Goal: Register for event/course

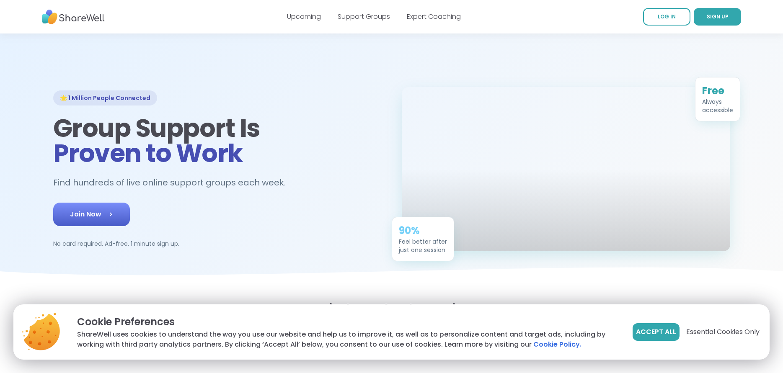
click at [102, 226] on link "Join Now" at bounding box center [91, 214] width 77 height 23
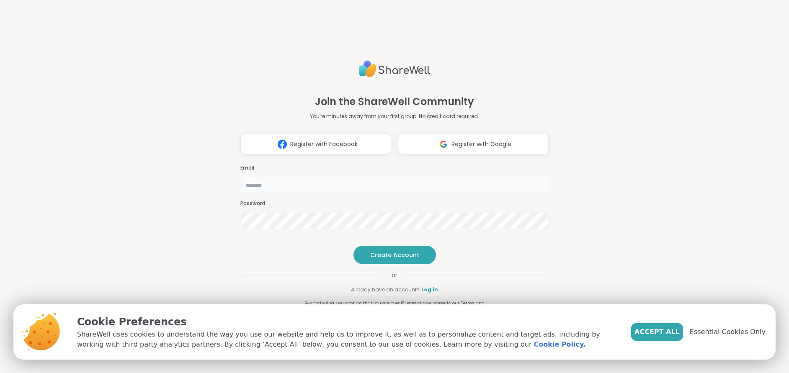
click at [289, 177] on input "email" at bounding box center [395, 185] width 308 height 17
click at [393, 264] on button "Create Account" at bounding box center [395, 255] width 83 height 18
click at [318, 177] on input "**********" at bounding box center [395, 185] width 308 height 17
type input "**********"
click at [394, 259] on span "Create Account" at bounding box center [394, 255] width 49 height 8
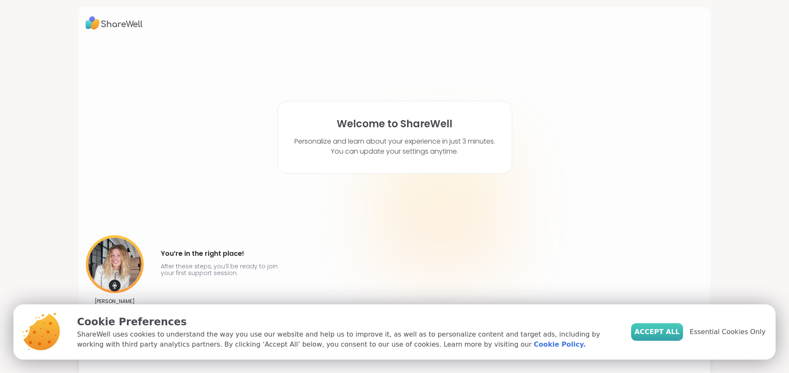
click at [662, 333] on span "Accept All" at bounding box center [657, 332] width 45 height 10
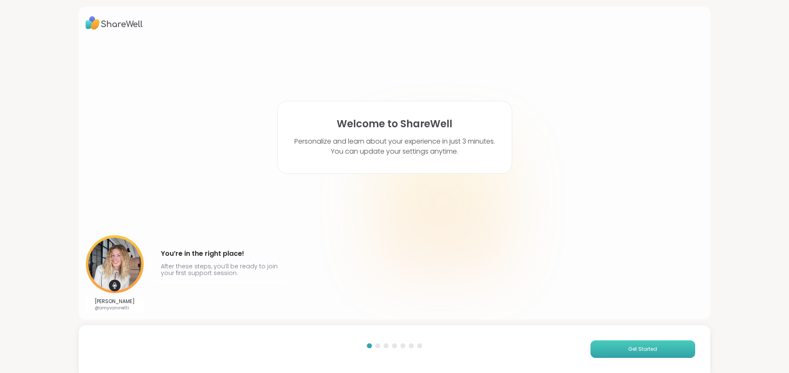
click at [626, 345] on button "Get Started" at bounding box center [643, 350] width 105 height 18
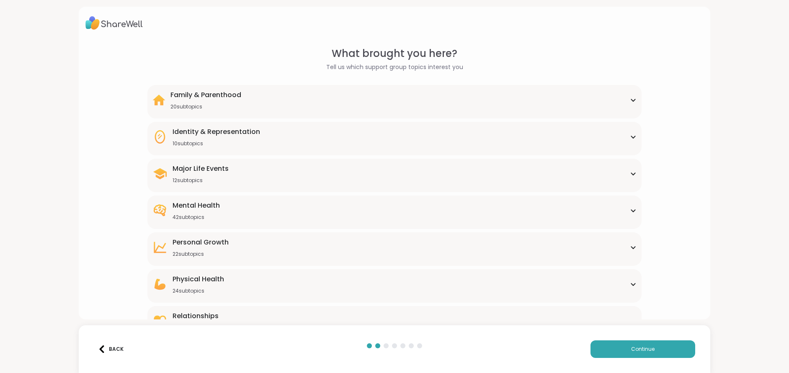
click at [289, 140] on div "Identity & Representation 10 subtopics" at bounding box center [395, 137] width 484 height 20
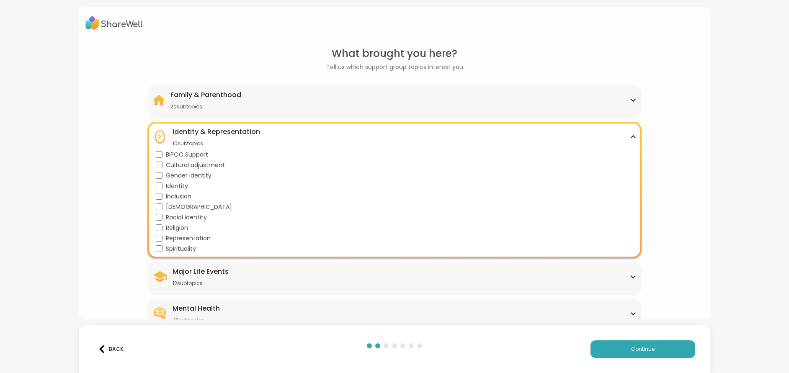
click at [118, 247] on div "What brought you here? Tell us which support group topics interest you Family &…" at bounding box center [394, 244] width 618 height 397
click at [630, 137] on icon at bounding box center [633, 137] width 7 height 4
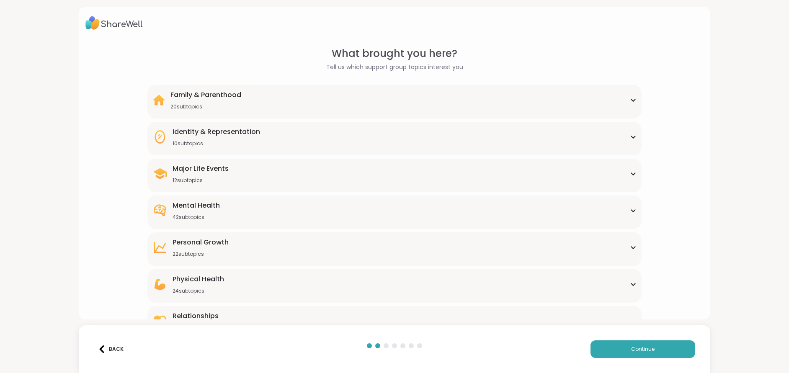
click at [216, 221] on div "Mental Health 42 subtopics Academic stress Addiction ADHD Aging Anxiety Bipolar…" at bounding box center [394, 213] width 494 height 34
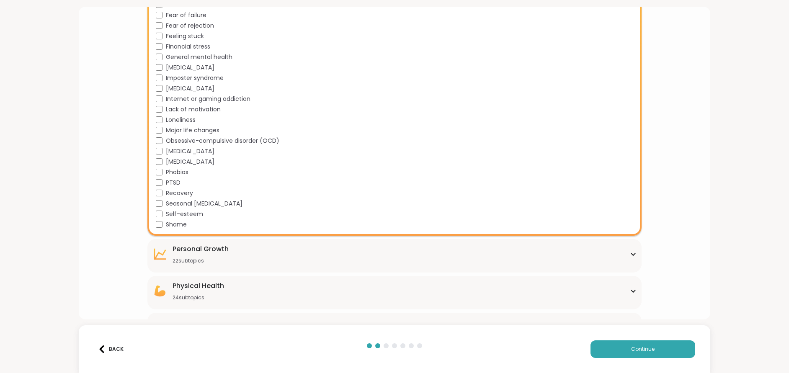
scroll to position [439, 0]
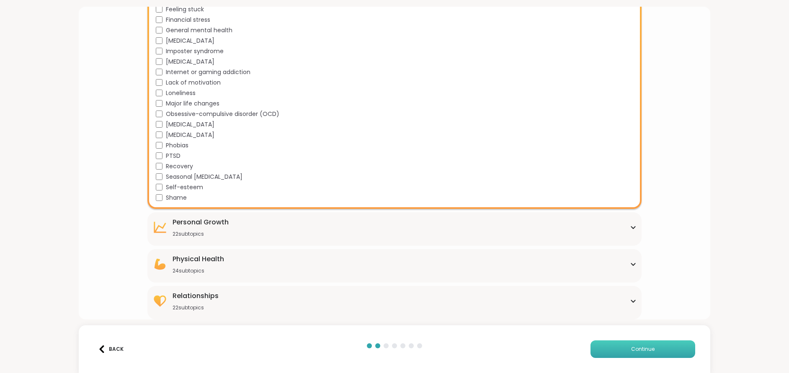
click at [615, 348] on button "Continue" at bounding box center [643, 350] width 105 height 18
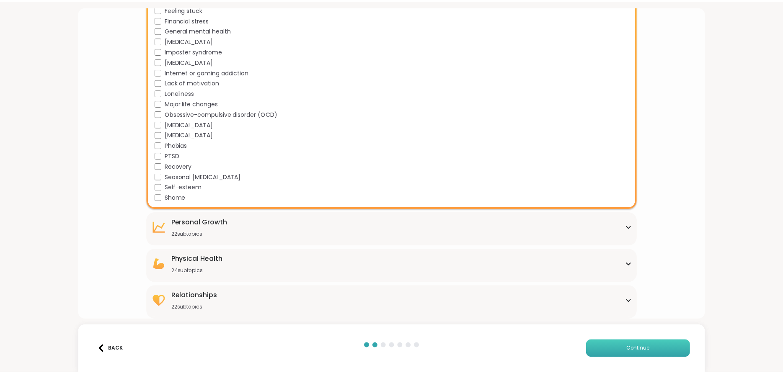
scroll to position [0, 0]
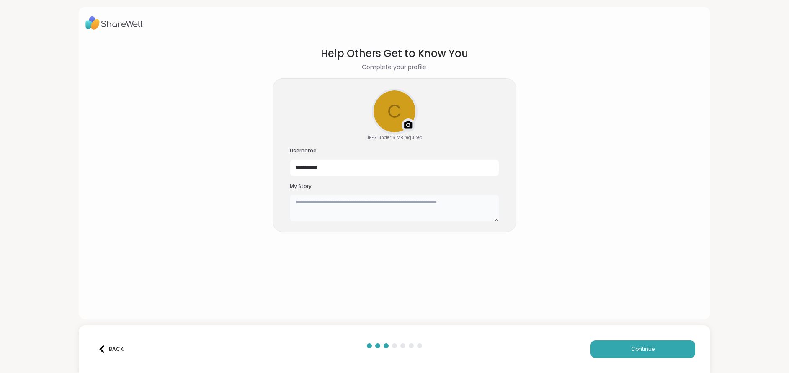
click at [309, 205] on textarea at bounding box center [395, 208] width 210 height 27
type textarea "*"
type textarea "**********"
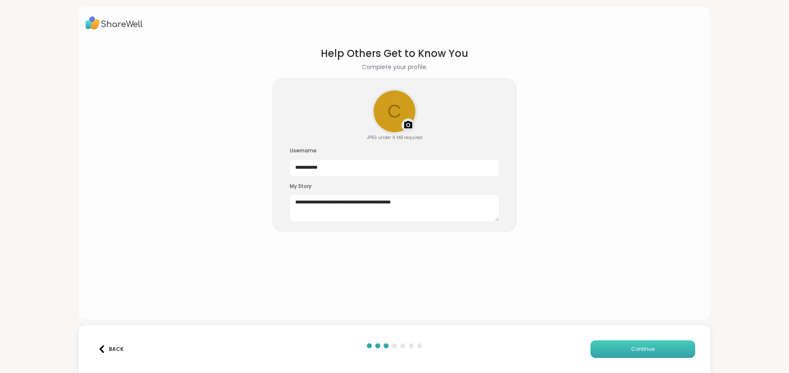
click at [641, 349] on span "Continue" at bounding box center [642, 350] width 23 height 8
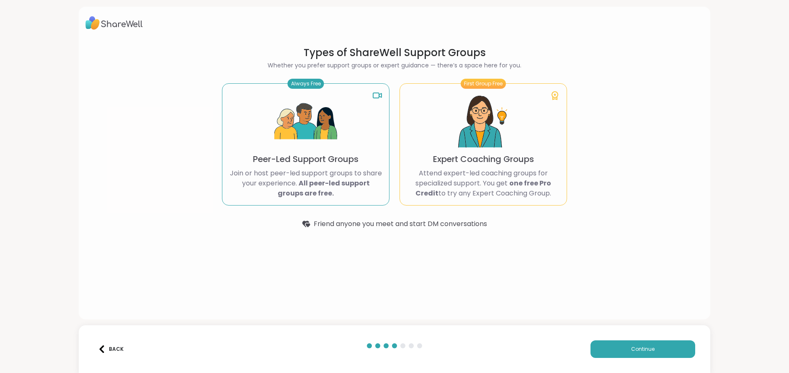
click at [302, 137] on img at bounding box center [305, 122] width 63 height 63
click at [351, 153] on div "Always Free Peer-Led Support Groups Join or host peer-led support groups to sha…" at bounding box center [306, 144] width 168 height 122
click at [480, 163] on p "Expert Coaching Groups" at bounding box center [483, 159] width 101 height 12
click at [634, 347] on span "Continue" at bounding box center [642, 350] width 23 height 8
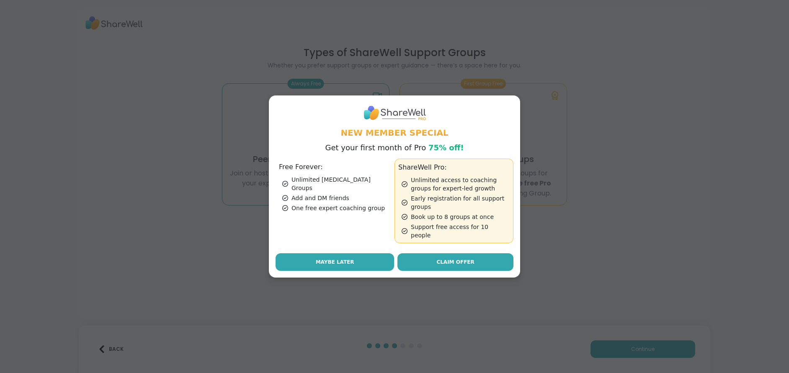
click at [325, 259] on span "Maybe Later" at bounding box center [335, 263] width 39 height 8
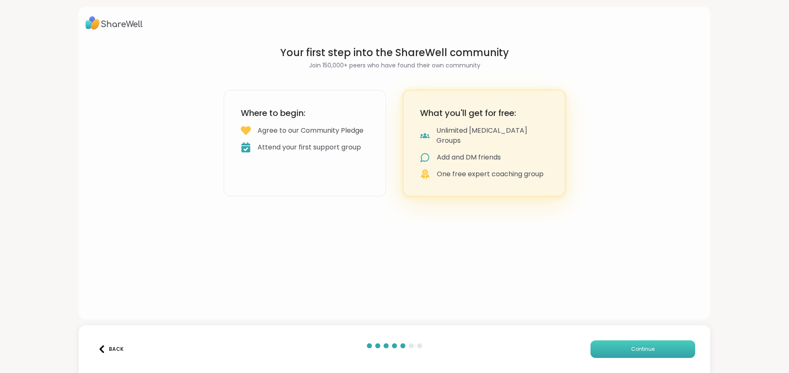
click at [652, 353] on button "Continue" at bounding box center [643, 350] width 105 height 18
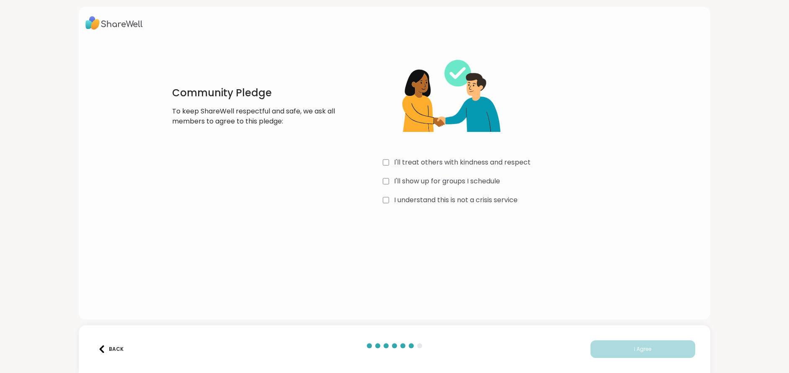
click at [432, 161] on label "I'll treat others with kindness and respect" at bounding box center [462, 163] width 137 height 10
click at [401, 183] on label "I'll show up for groups I schedule" at bounding box center [447, 181] width 106 height 10
click at [402, 202] on label "I understand this is not a crisis service" at bounding box center [456, 200] width 124 height 10
click at [633, 344] on button "I Agree" at bounding box center [643, 350] width 105 height 18
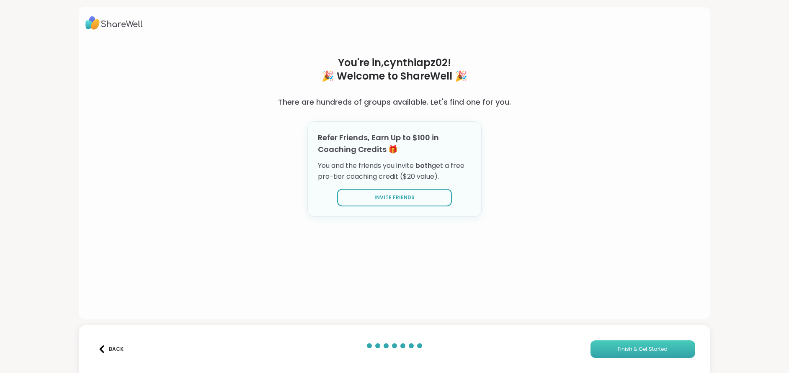
click at [646, 354] on button "Finish & Get Started" at bounding box center [643, 350] width 105 height 18
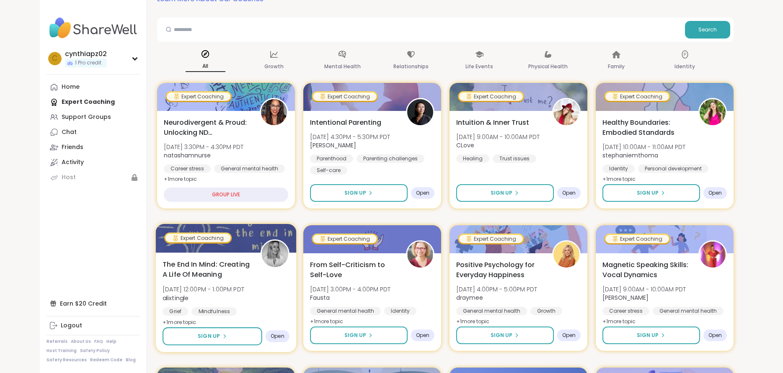
scroll to position [84, 0]
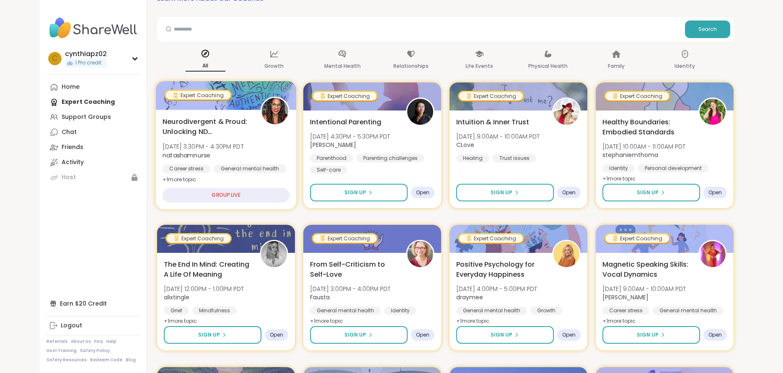
click at [201, 197] on div "GROUP LIVE" at bounding box center [226, 195] width 127 height 15
click at [228, 201] on div "GROUP LIVE" at bounding box center [226, 195] width 127 height 15
click at [224, 199] on div "GROUP LIVE" at bounding box center [226, 195] width 127 height 15
click at [245, 196] on div "GROUP LIVE" at bounding box center [226, 195] width 127 height 15
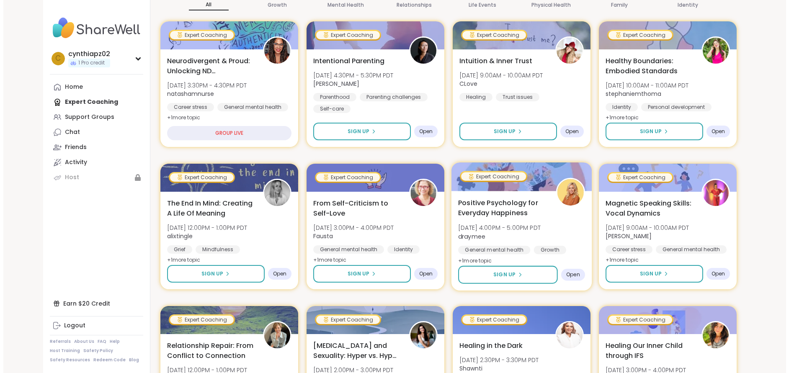
scroll to position [126, 0]
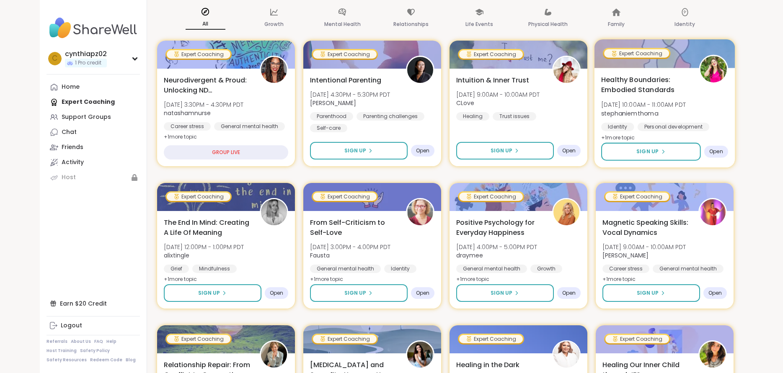
click at [639, 78] on span "Healthy Boundaries: Embodied Standards" at bounding box center [645, 85] width 88 height 21
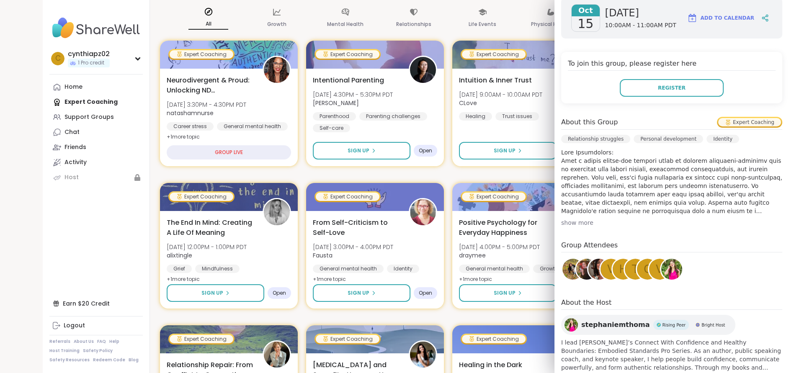
scroll to position [125, 0]
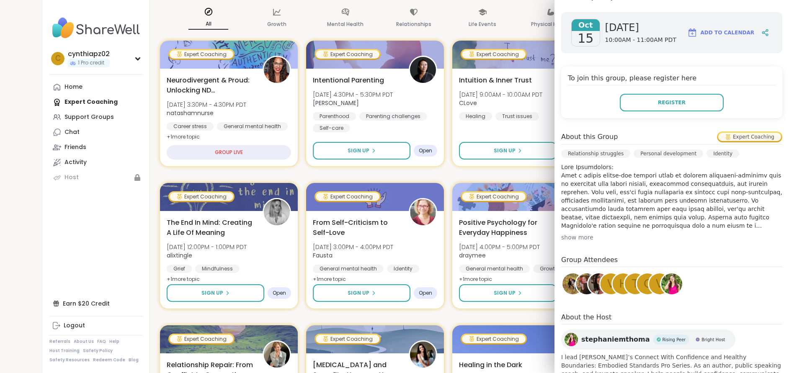
click at [81, 260] on nav "c cynthiapz02 1 Pro credit Profile Membership Settings Help Home Expert Coachin…" at bounding box center [96, 186] width 107 height 373
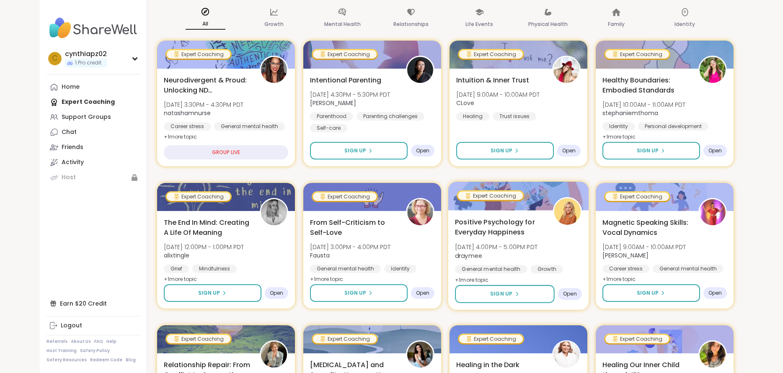
click at [532, 230] on span "Positive Psychology for Everyday Happiness" at bounding box center [499, 227] width 88 height 21
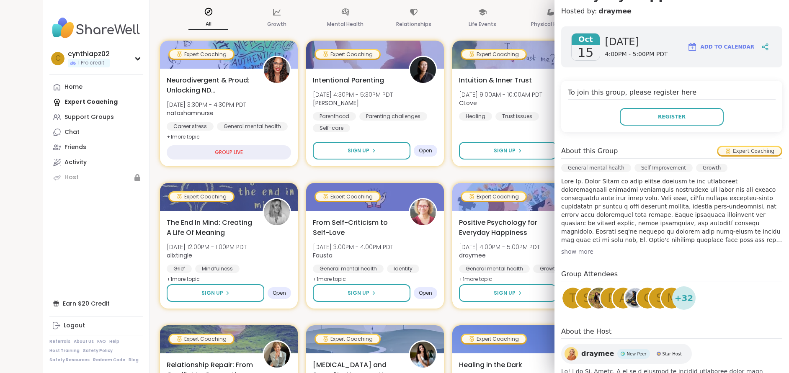
scroll to position [126, 0]
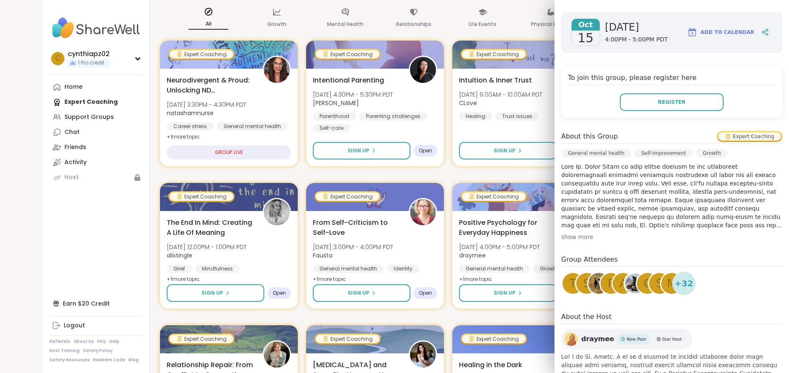
click at [563, 236] on div "show more" at bounding box center [672, 237] width 221 height 8
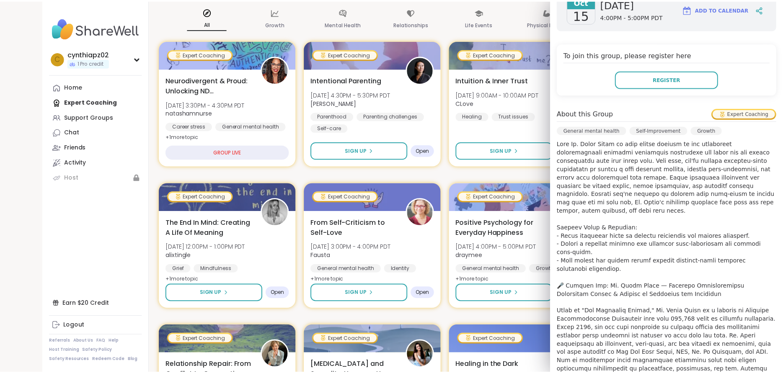
scroll to position [168, 0]
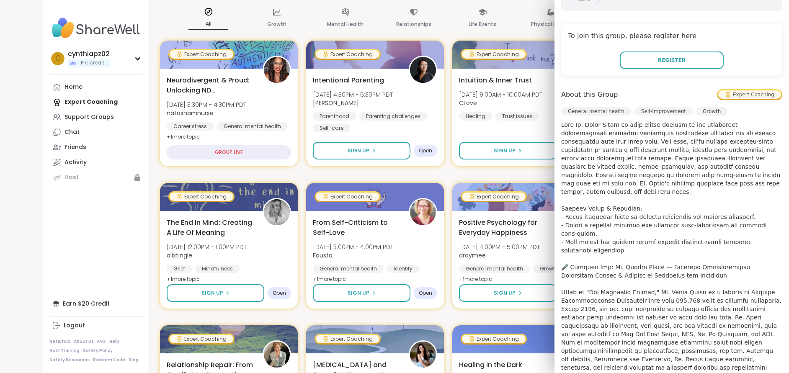
click at [57, 231] on nav "c cynthiapz02 1 Pro credit Profile Membership Settings Help Home Expert Coachin…" at bounding box center [96, 186] width 107 height 373
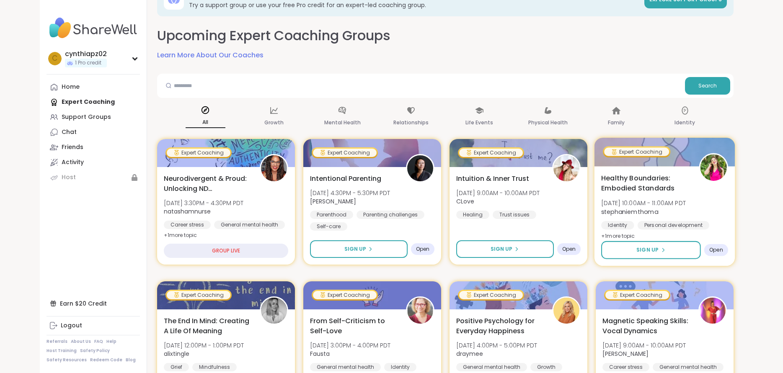
scroll to position [42, 0]
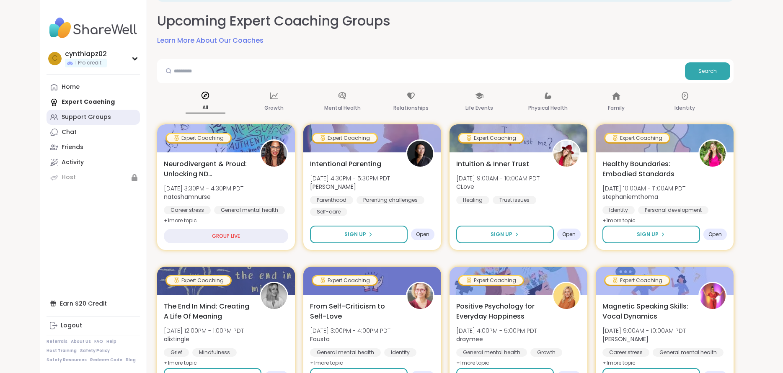
click at [76, 120] on div "Support Groups" at bounding box center [86, 117] width 49 height 8
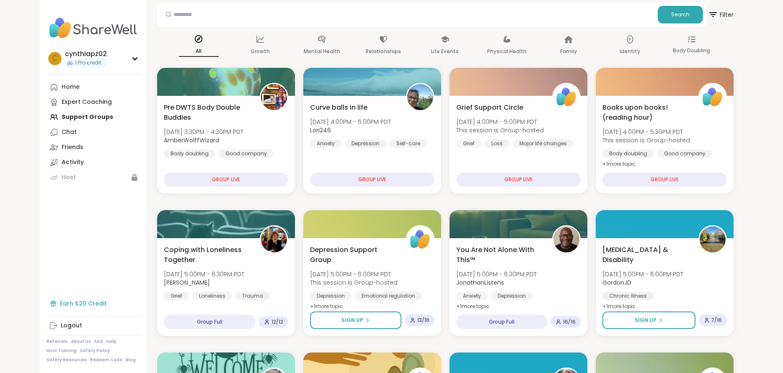
scroll to position [84, 0]
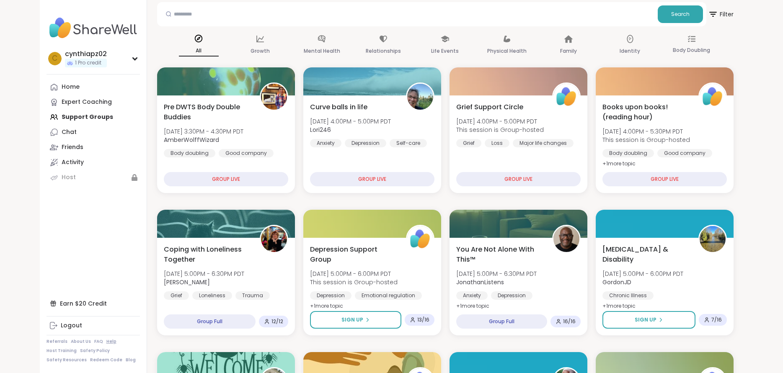
click at [108, 341] on link "Help" at bounding box center [111, 342] width 10 height 6
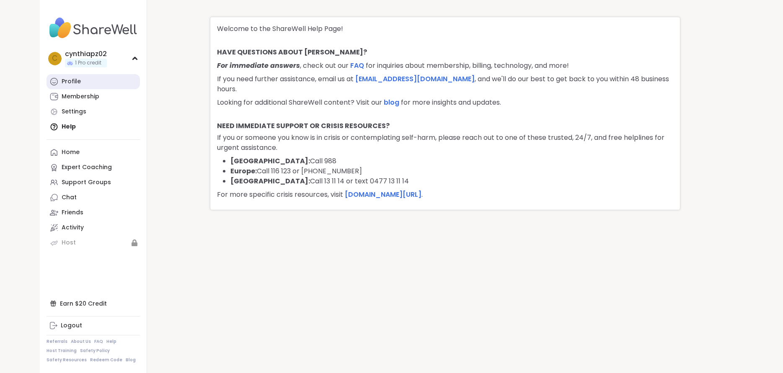
click at [69, 80] on div "Profile" at bounding box center [71, 82] width 19 height 8
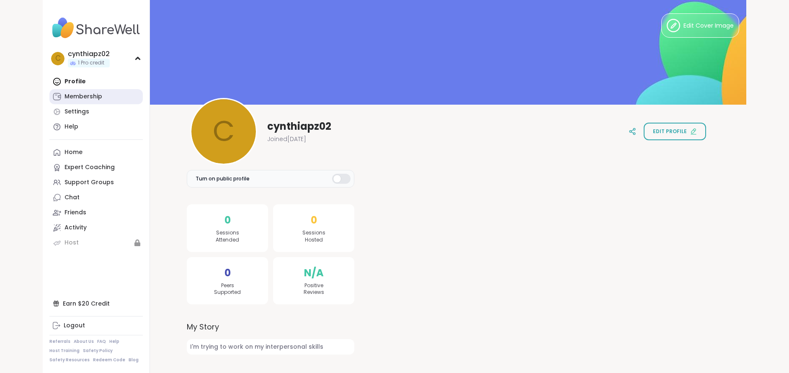
click at [76, 97] on div "Membership" at bounding box center [84, 97] width 38 height 8
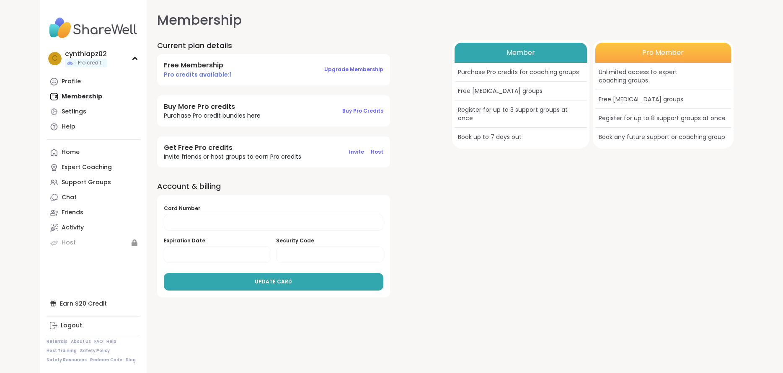
click at [492, 89] on div "Free peer support groups" at bounding box center [521, 91] width 132 height 19
click at [479, 90] on div "Free peer support groups" at bounding box center [521, 91] width 132 height 19
click at [68, 83] on div "Profile" at bounding box center [71, 82] width 19 height 8
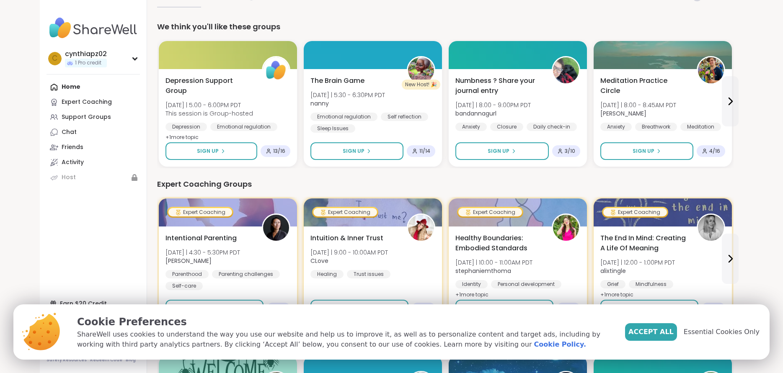
scroll to position [84, 0]
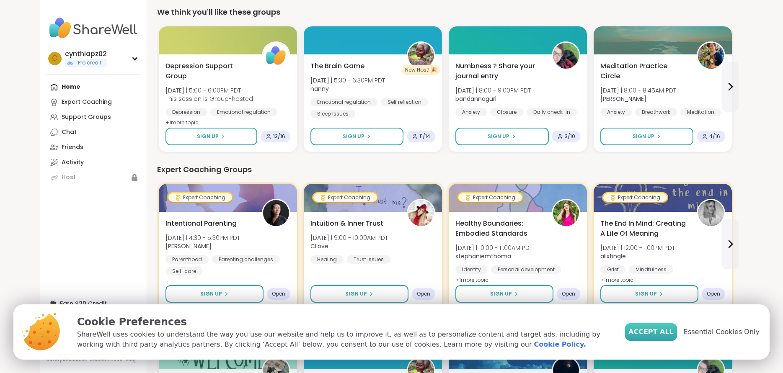
click at [673, 335] on span "Accept All" at bounding box center [651, 332] width 45 height 10
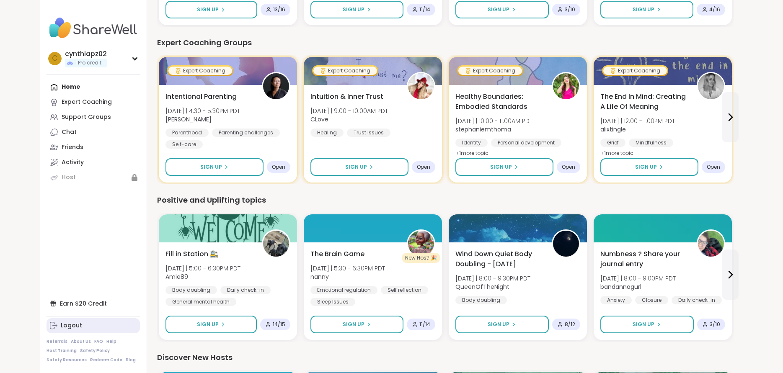
scroll to position [251, 0]
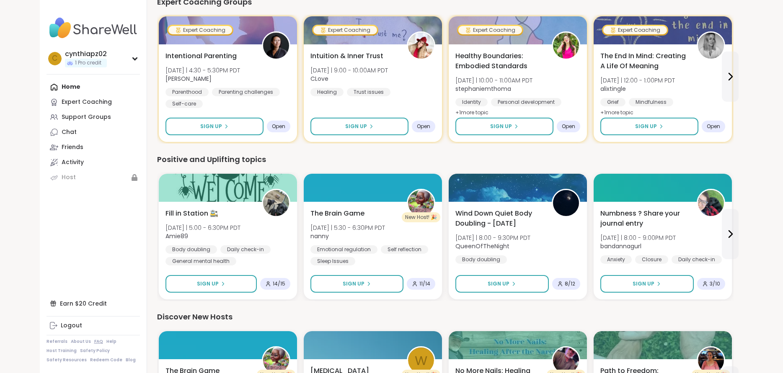
click at [94, 342] on link "FAQ" at bounding box center [98, 342] width 9 height 6
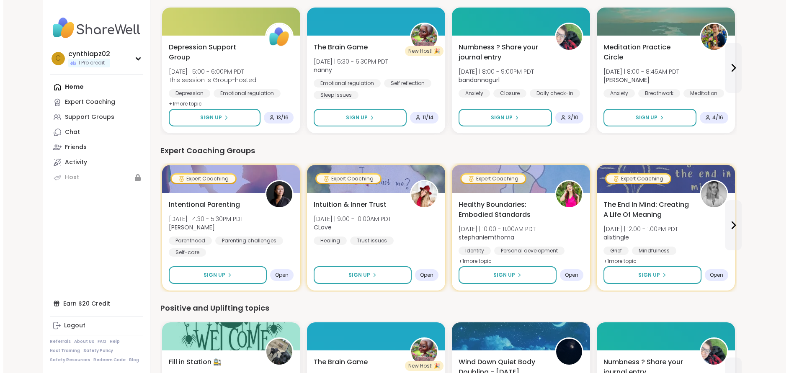
scroll to position [84, 0]
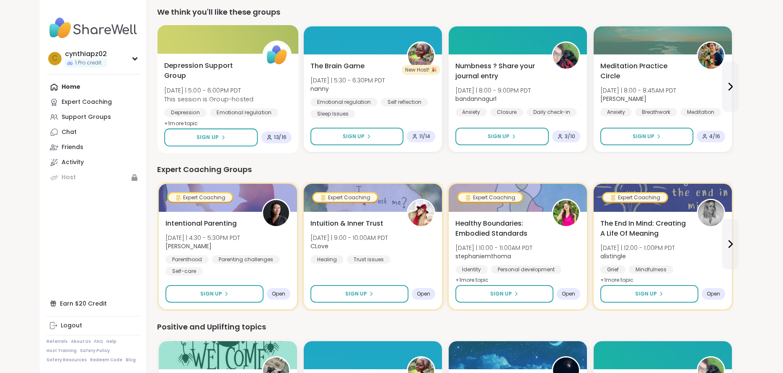
click at [279, 89] on div "Depression Support Group Tue 10/14 | 5:00 - 6:00PM PDT This session is Group-ho…" at bounding box center [227, 95] width 127 height 68
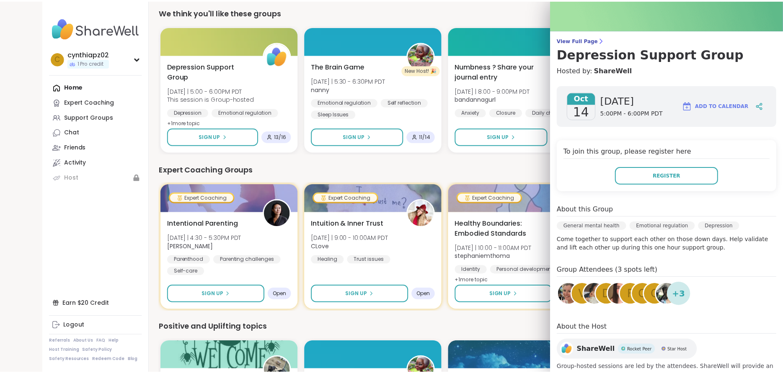
scroll to position [64, 0]
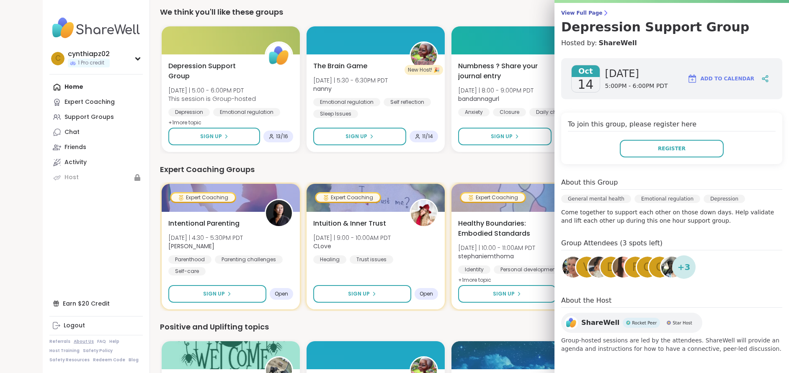
click at [84, 344] on link "About Us" at bounding box center [84, 342] width 20 height 6
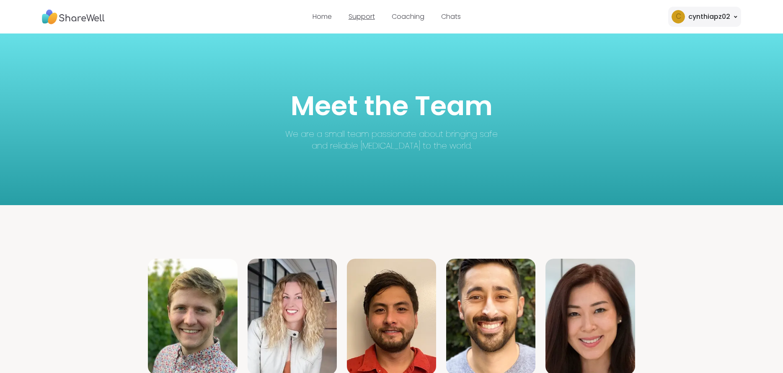
click at [364, 16] on link "Support" at bounding box center [362, 17] width 26 height 10
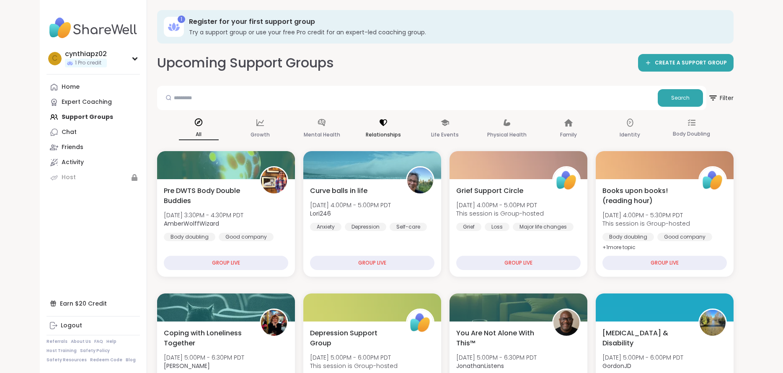
click at [385, 129] on div "Relationships" at bounding box center [384, 129] width 40 height 31
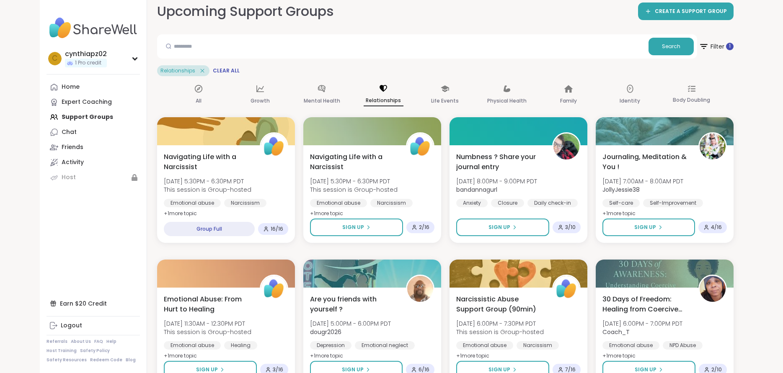
scroll to position [42, 0]
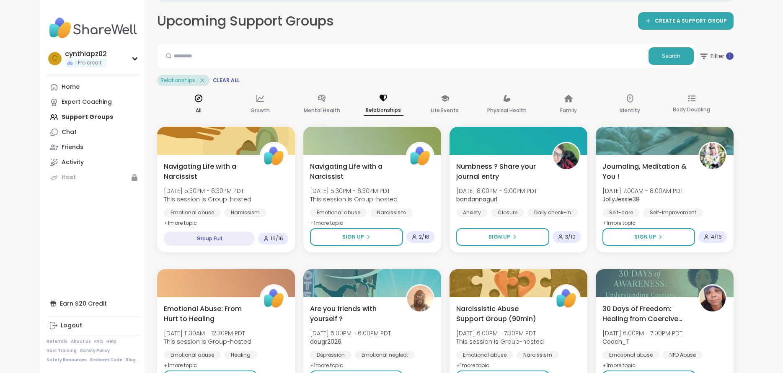
click at [202, 111] on p "All" at bounding box center [199, 111] width 6 height 10
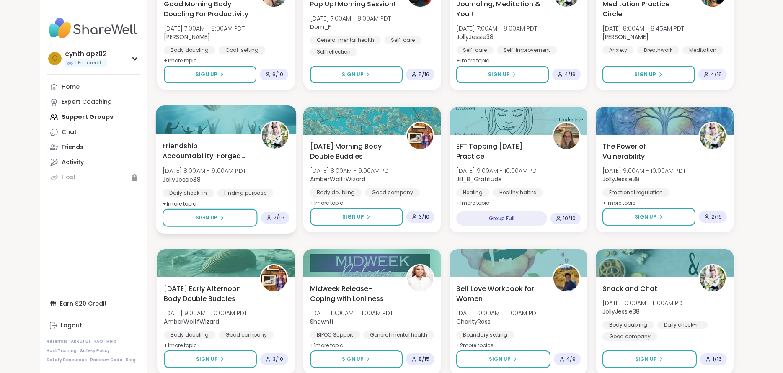
scroll to position [1078, 0]
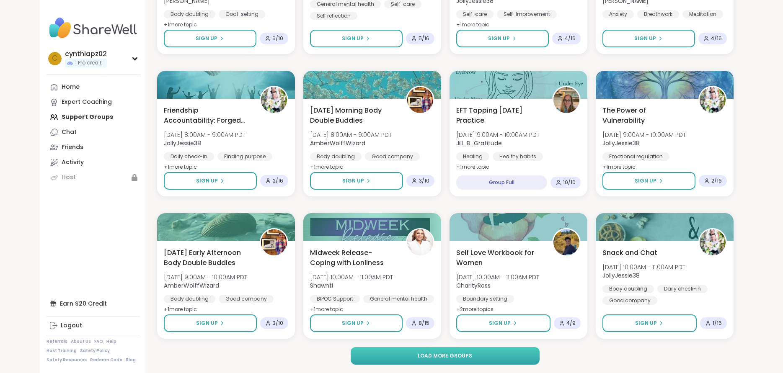
click at [448, 356] on span "Load more groups" at bounding box center [445, 356] width 54 height 8
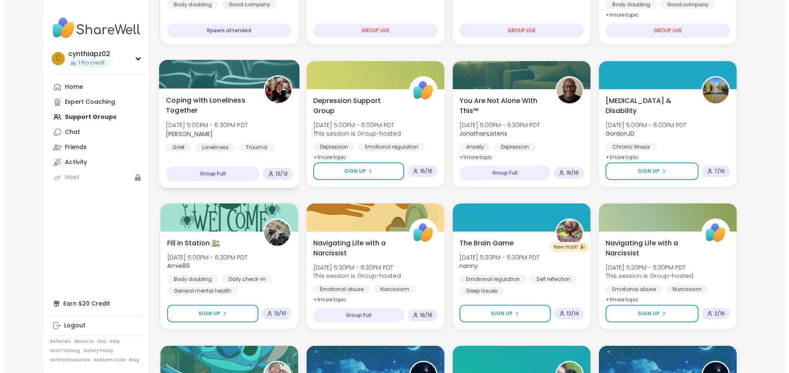
scroll to position [223, 0]
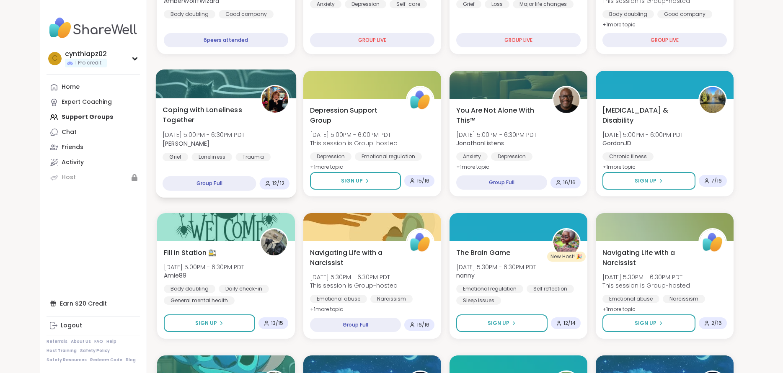
click at [282, 147] on div "Coping with Loneliness Together Tue, Oct 14 | 5:00PM - 6:30PM PDT Judy Grief Lo…" at bounding box center [226, 133] width 127 height 57
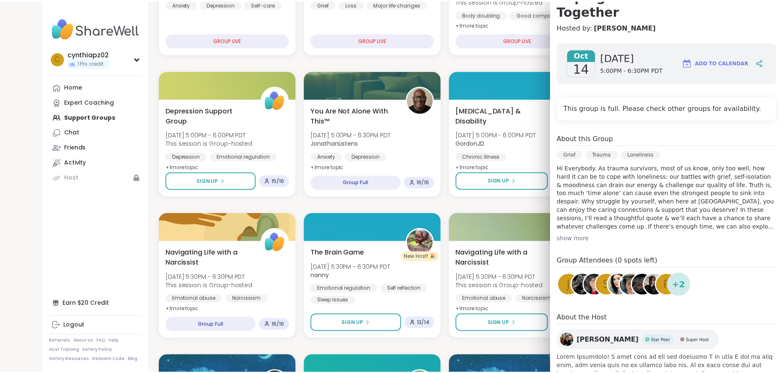
scroll to position [39, 0]
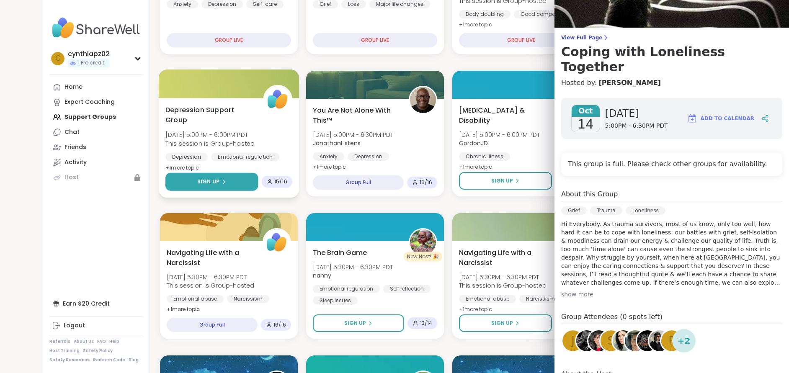
click at [223, 191] on button "Sign Up" at bounding box center [212, 182] width 93 height 18
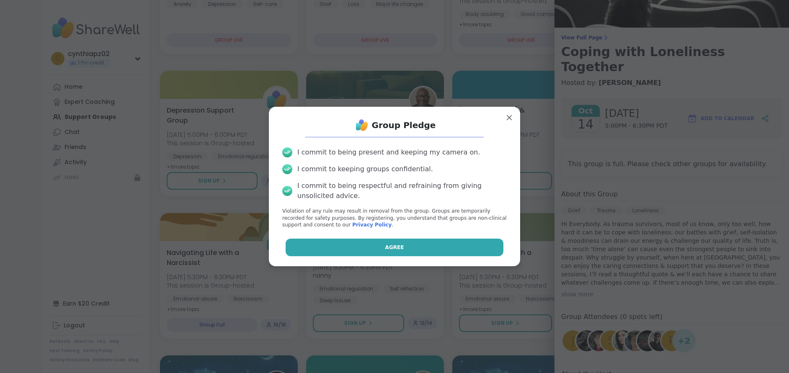
click at [386, 250] on span "Agree" at bounding box center [395, 248] width 19 height 8
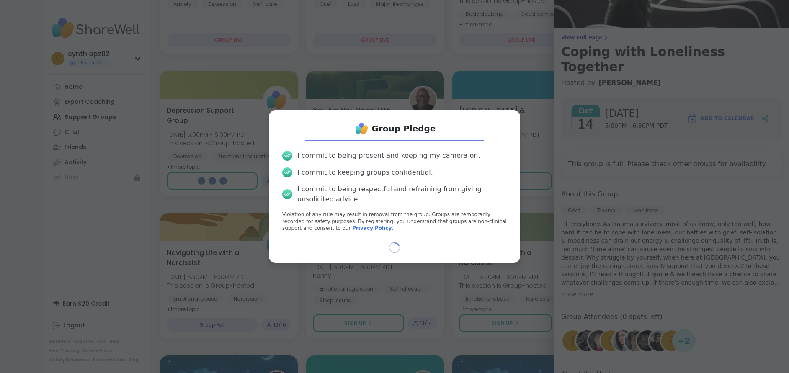
select select "**"
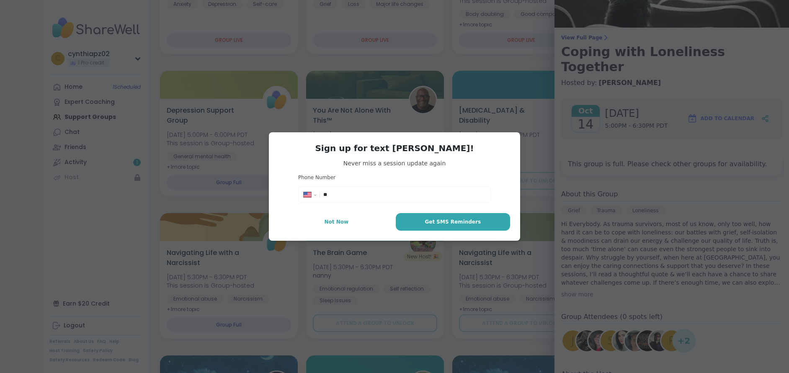
click at [345, 196] on input "**" at bounding box center [404, 195] width 162 height 8
type input "**********"
click at [437, 220] on span "Get SMS Reminders" at bounding box center [453, 222] width 56 height 8
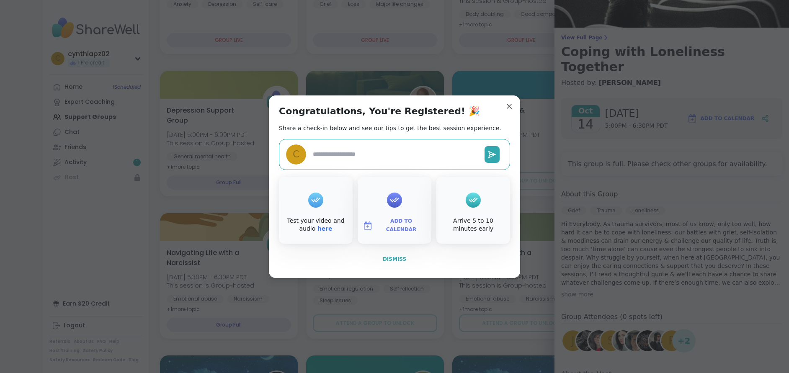
click at [388, 262] on span "Dismiss" at bounding box center [394, 259] width 23 height 6
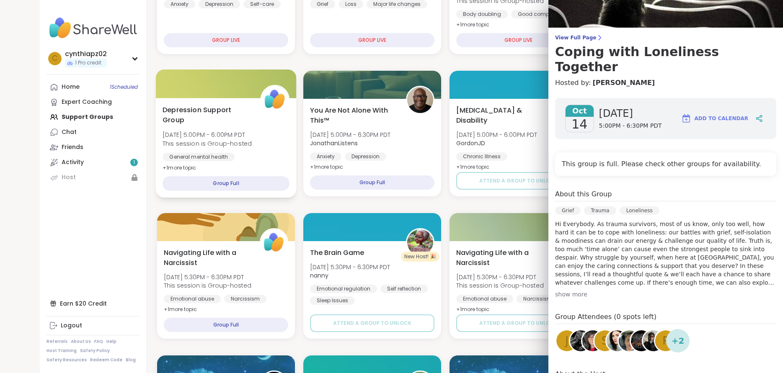
click at [237, 129] on div "Depression Support Group Tue, Oct 14 | 5:00PM - 6:00PM PDT This session is Grou…" at bounding box center [226, 139] width 127 height 68
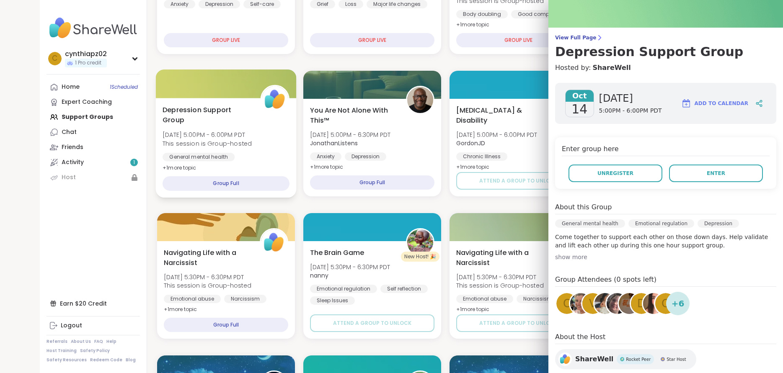
click at [266, 158] on div "General mental health Emotional regulation Depression" at bounding box center [226, 163] width 127 height 21
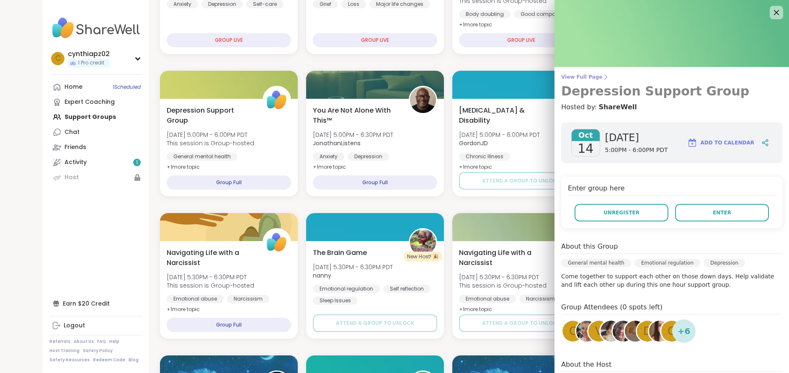
click at [580, 74] on span "View Full Page" at bounding box center [672, 77] width 221 height 7
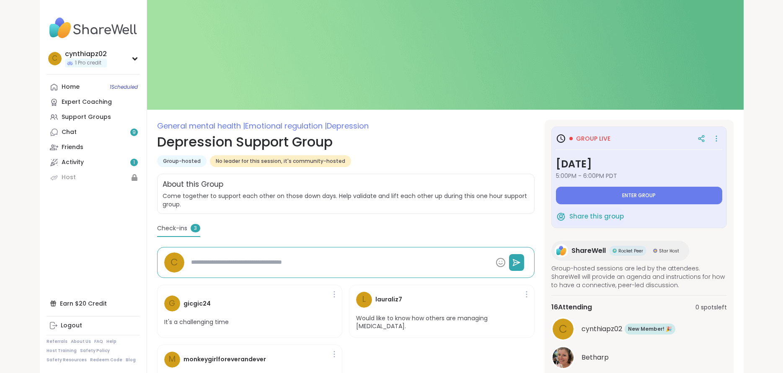
type textarea "*"
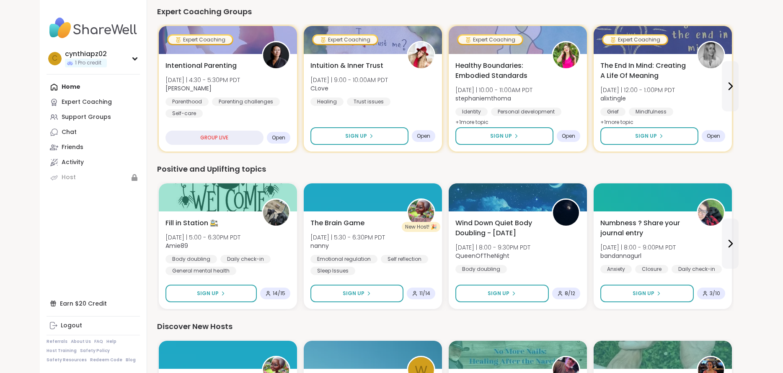
scroll to position [293, 0]
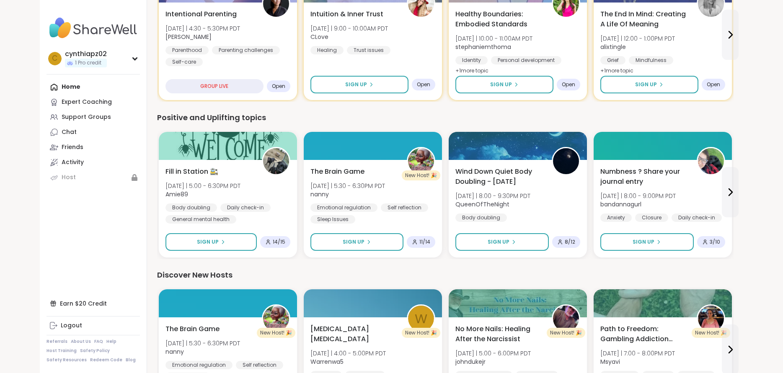
drag, startPoint x: 22, startPoint y: 0, endPoint x: 43, endPoint y: 228, distance: 228.5
click at [43, 228] on nav "c cynthiapz02 1 Pro credit Profile Membership Settings Help Home Expert Coachin…" at bounding box center [93, 186] width 107 height 373
click at [67, 84] on div "Home Expert Coaching Support Groups Chat Friends Activity Host" at bounding box center [93, 133] width 93 height 106
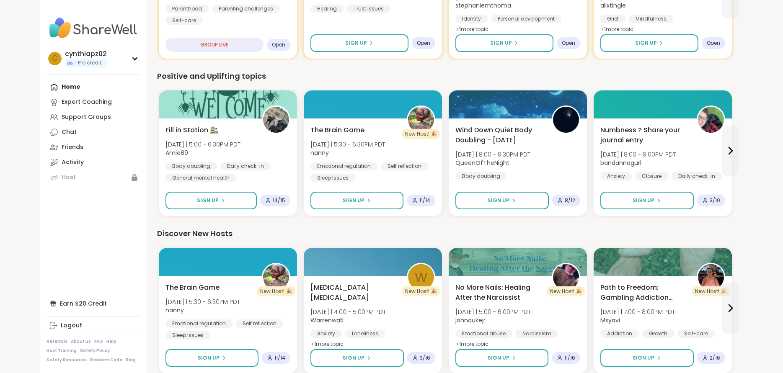
scroll to position [335, 0]
click at [78, 343] on link "About Us" at bounding box center [81, 342] width 20 height 6
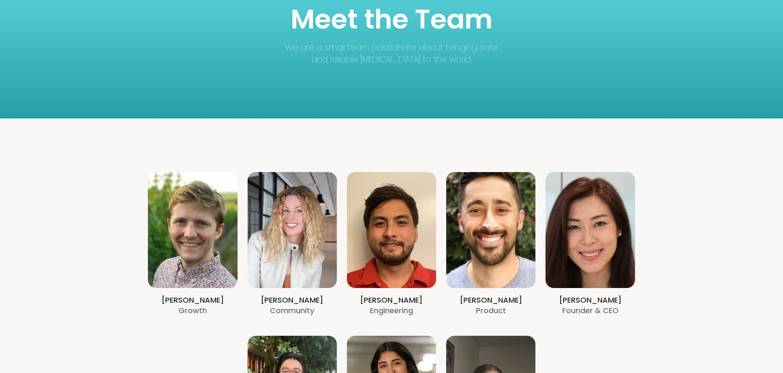
scroll to position [84, 0]
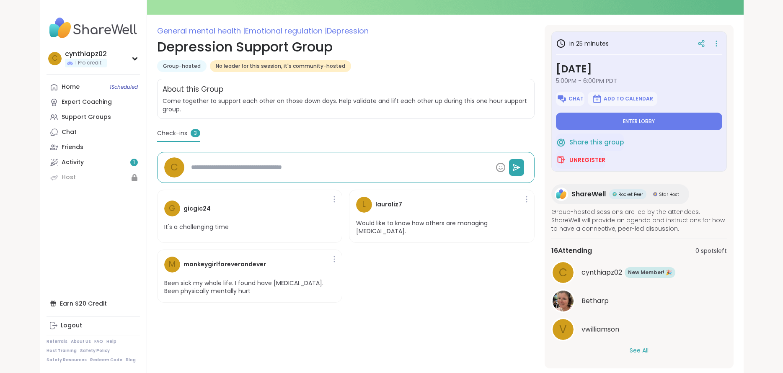
scroll to position [114, 0]
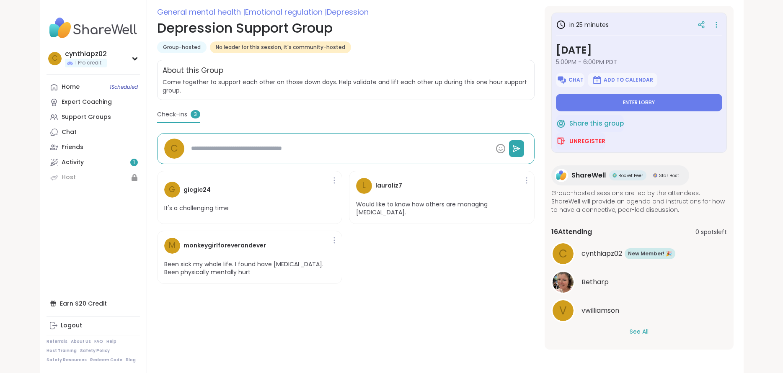
click at [637, 330] on button "See All" at bounding box center [639, 332] width 19 height 9
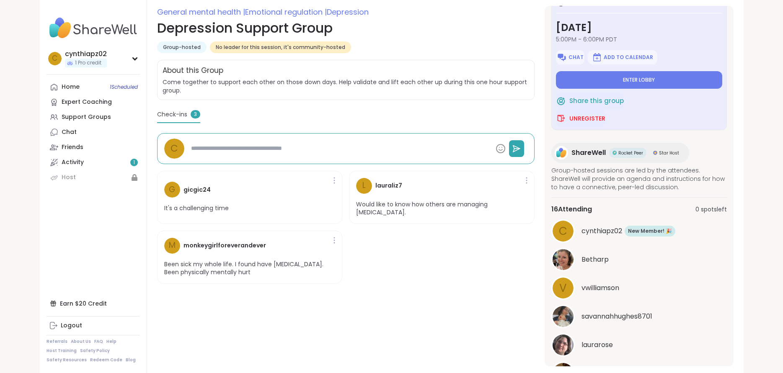
scroll to position [42, 0]
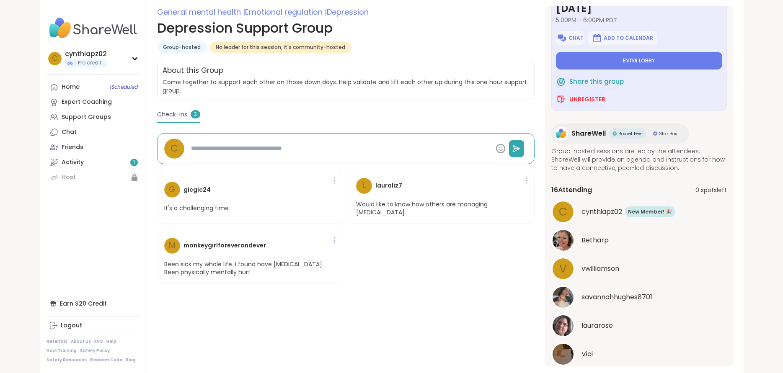
click at [667, 137] on div "Star Host" at bounding box center [666, 134] width 33 height 10
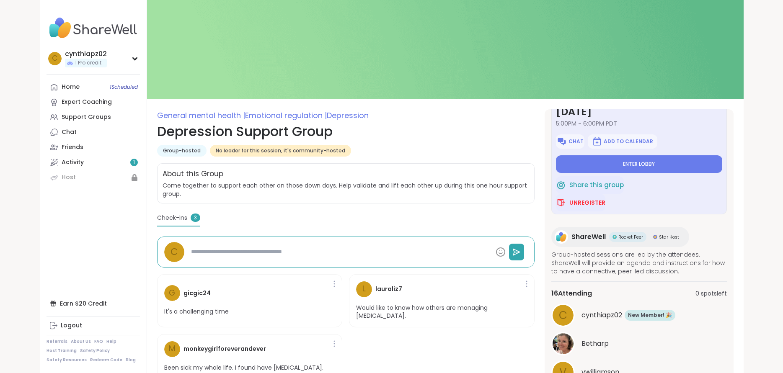
scroll to position [0, 0]
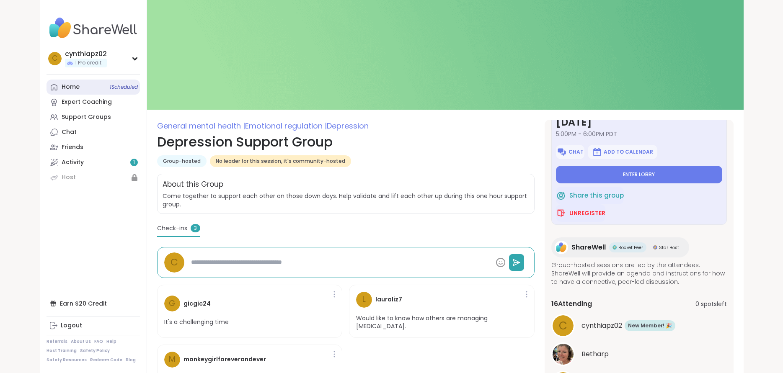
click at [86, 88] on link "Home 1 Scheduled" at bounding box center [93, 87] width 93 height 15
type textarea "*"
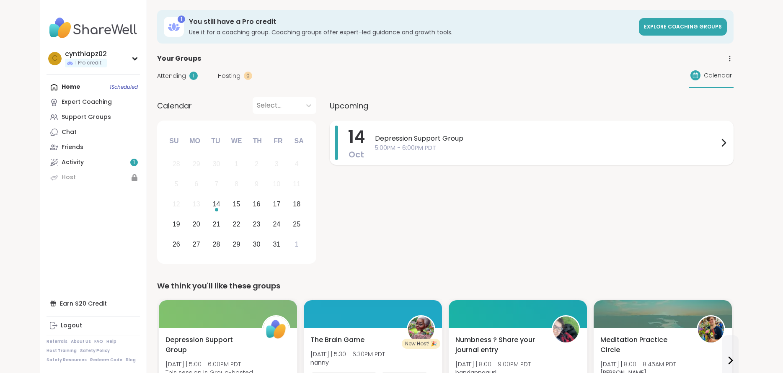
click at [435, 153] on div "Depression Support Group 5:00PM - 6:00PM PDT" at bounding box center [552, 143] width 354 height 34
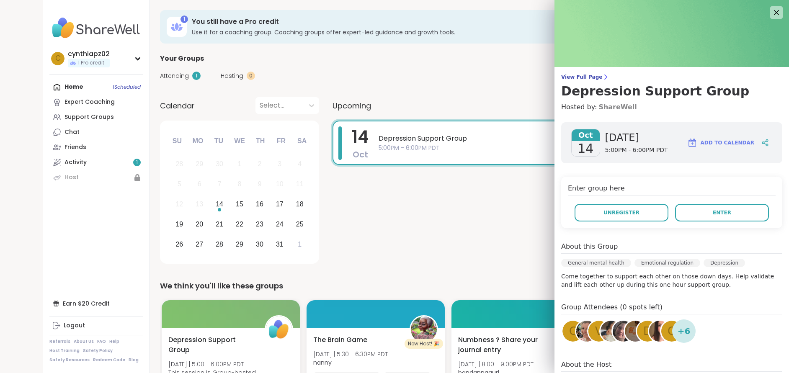
click at [605, 108] on link "ShareWell" at bounding box center [618, 107] width 38 height 10
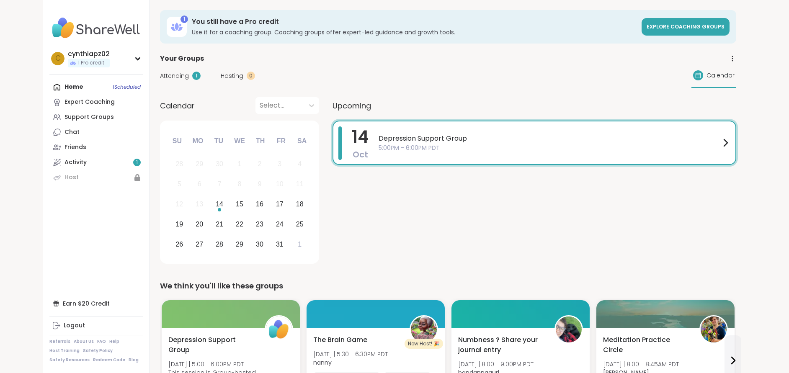
click at [79, 21] on img at bounding box center [95, 27] width 93 height 29
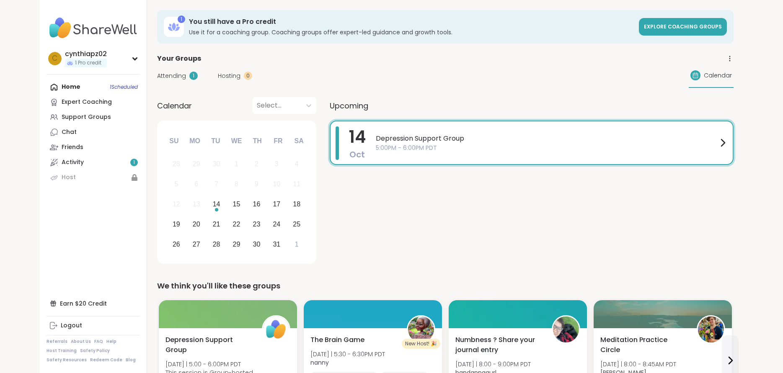
click at [60, 30] on img at bounding box center [93, 27] width 93 height 29
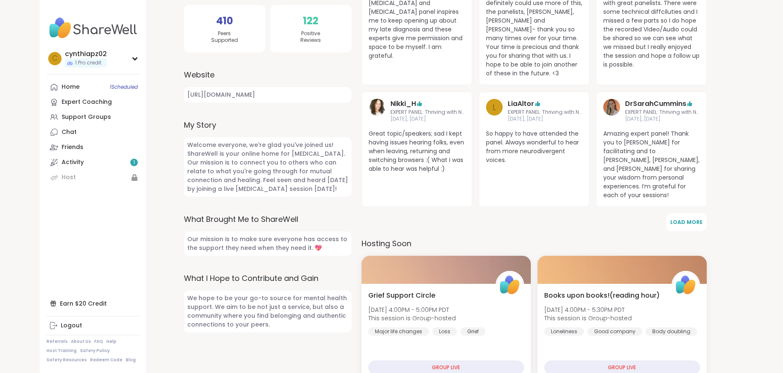
scroll to position [168, 0]
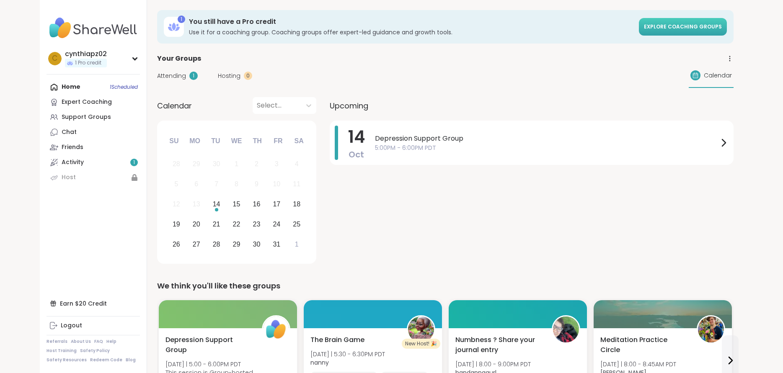
click at [673, 30] on span "Explore Coaching Groups" at bounding box center [683, 26] width 78 height 7
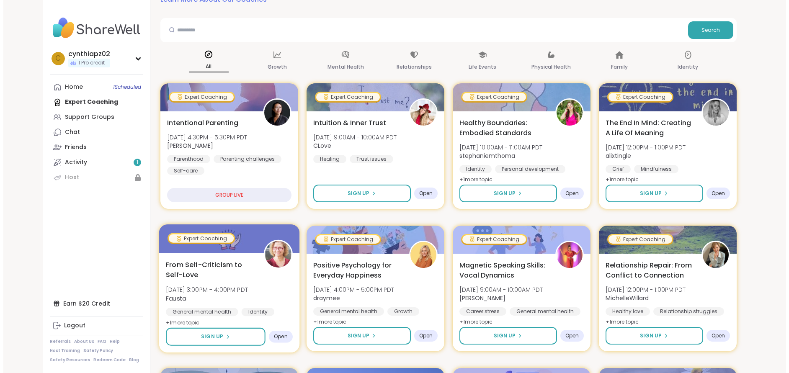
scroll to position [84, 0]
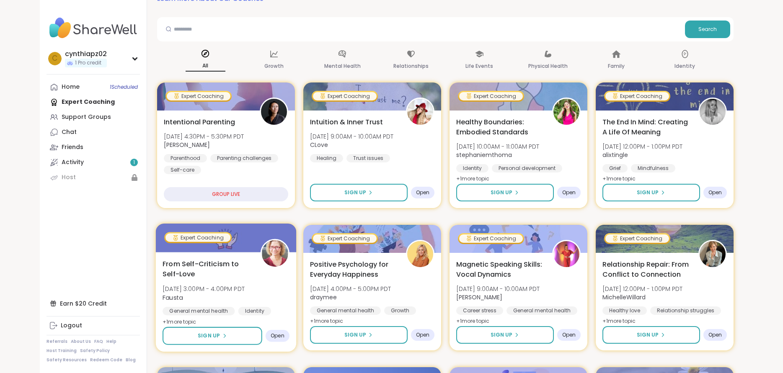
click at [202, 255] on div "From Self-Criticism to Self-Love [DATE] 3:00PM - 4:00PM PDT [PERSON_NAME] Gener…" at bounding box center [225, 302] width 141 height 100
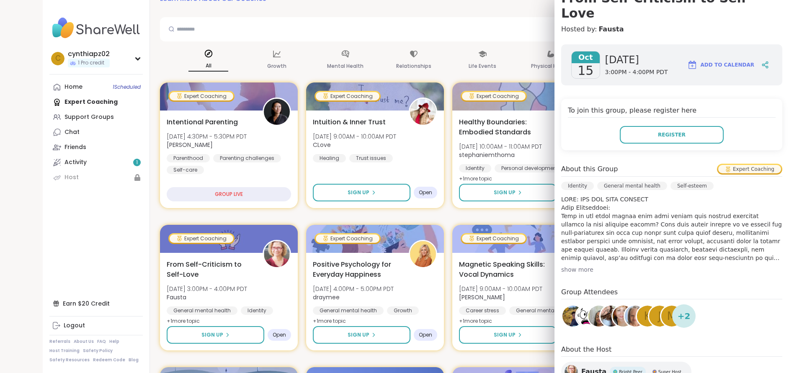
scroll to position [152, 0]
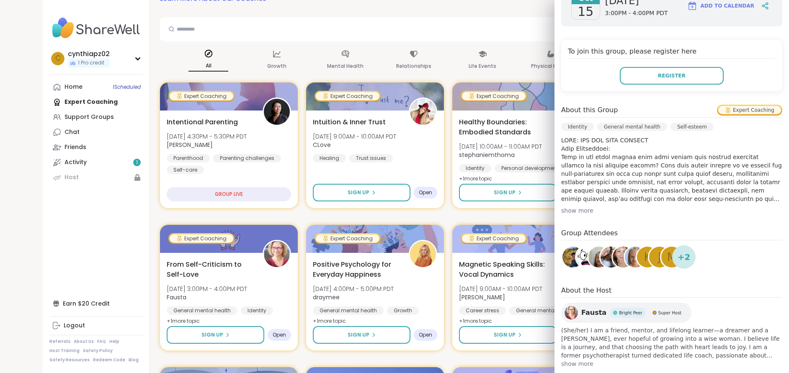
click at [570, 360] on span "show more" at bounding box center [672, 364] width 221 height 8
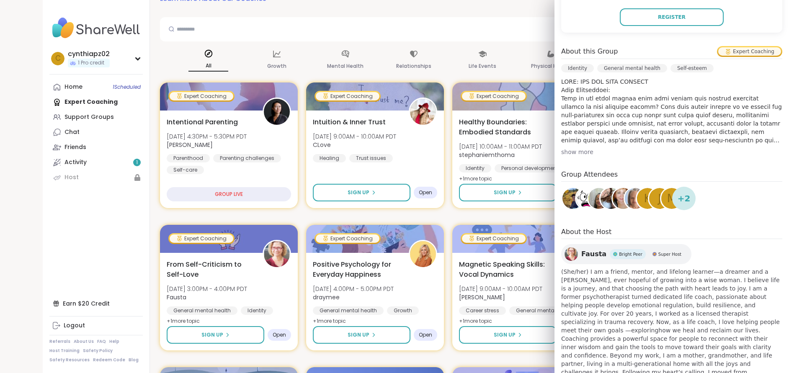
scroll to position [219, 0]
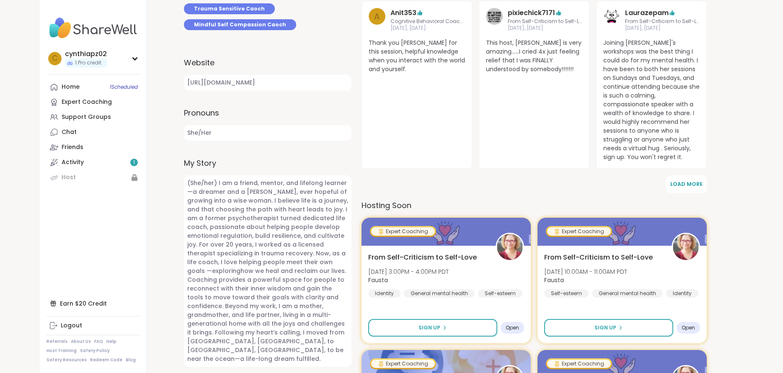
scroll to position [336, 0]
